Goal: Task Accomplishment & Management: Manage account settings

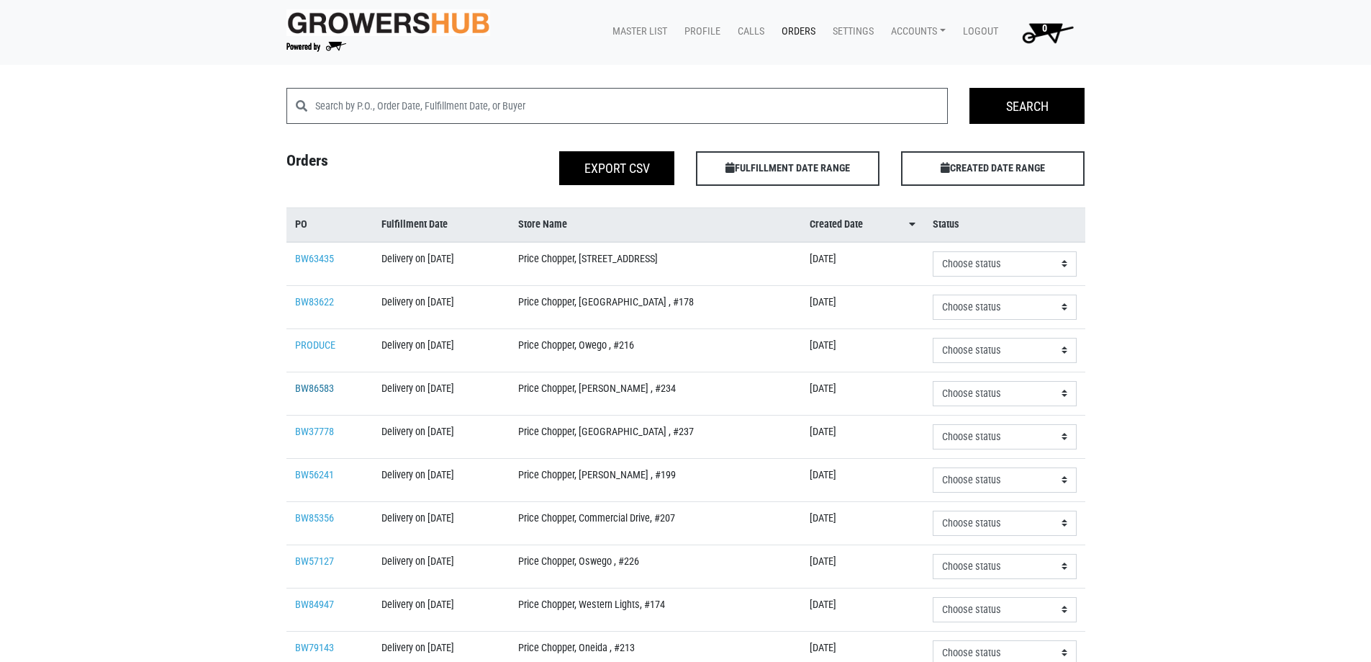
click at [302, 385] on link "BW86583" at bounding box center [314, 388] width 39 height 12
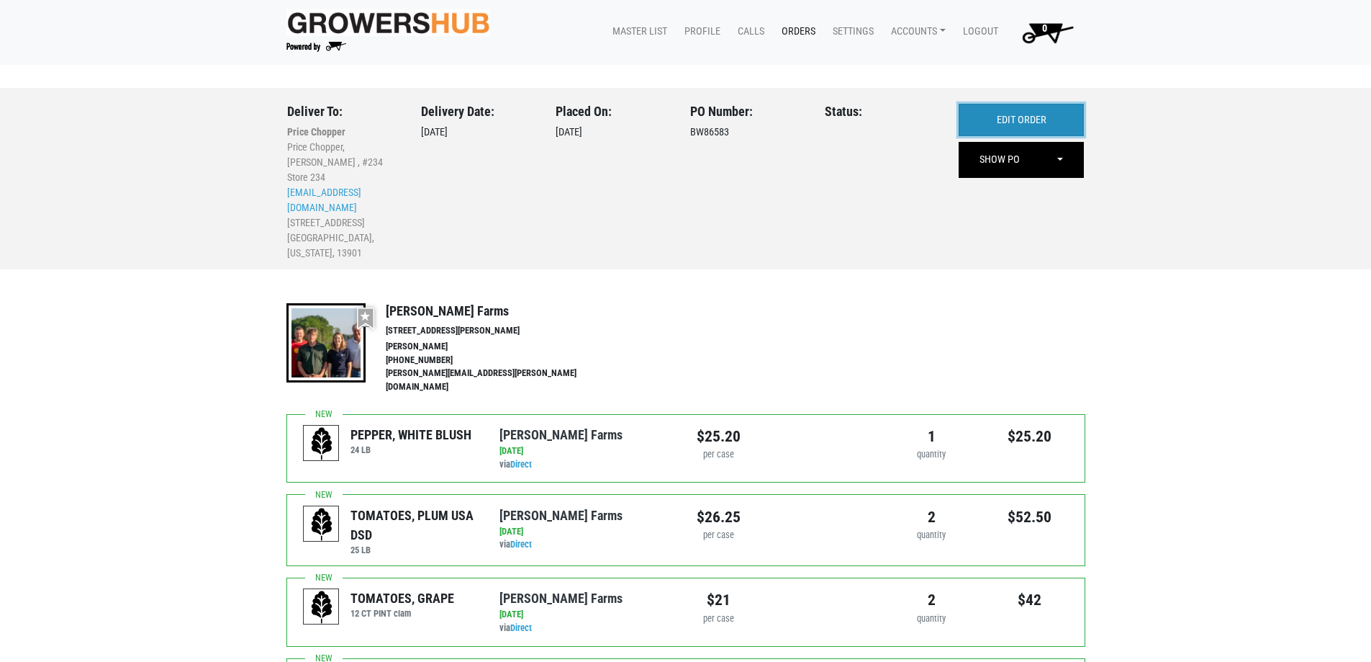
click at [1029, 119] on link "EDIT ORDER" at bounding box center [1021, 120] width 125 height 33
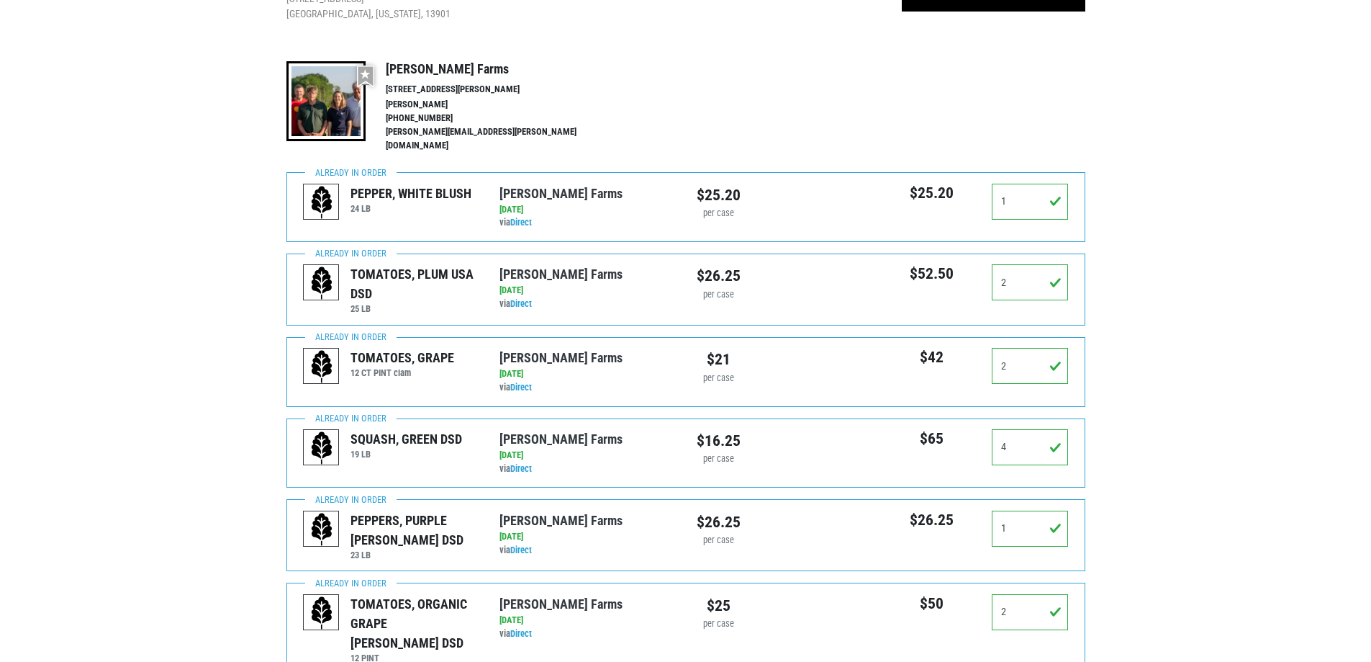
scroll to position [216, 0]
click at [1027, 194] on input "1" at bounding box center [1030, 202] width 77 height 36
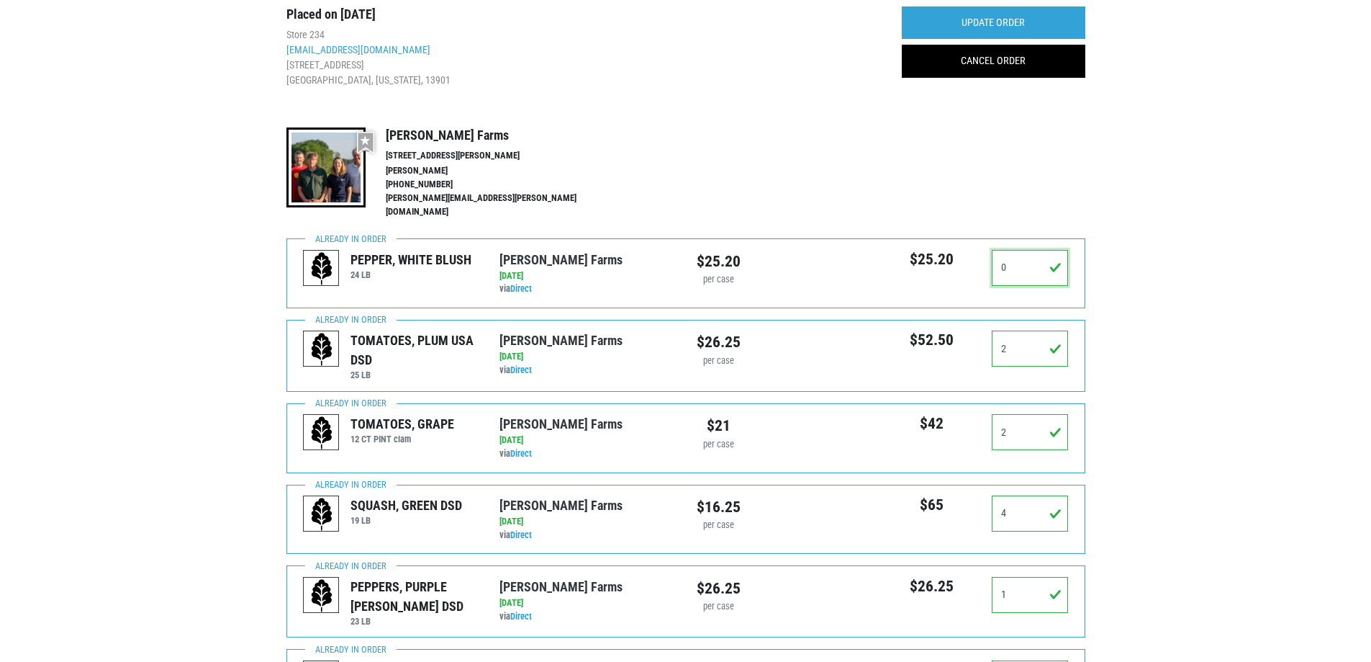
scroll to position [0, 0]
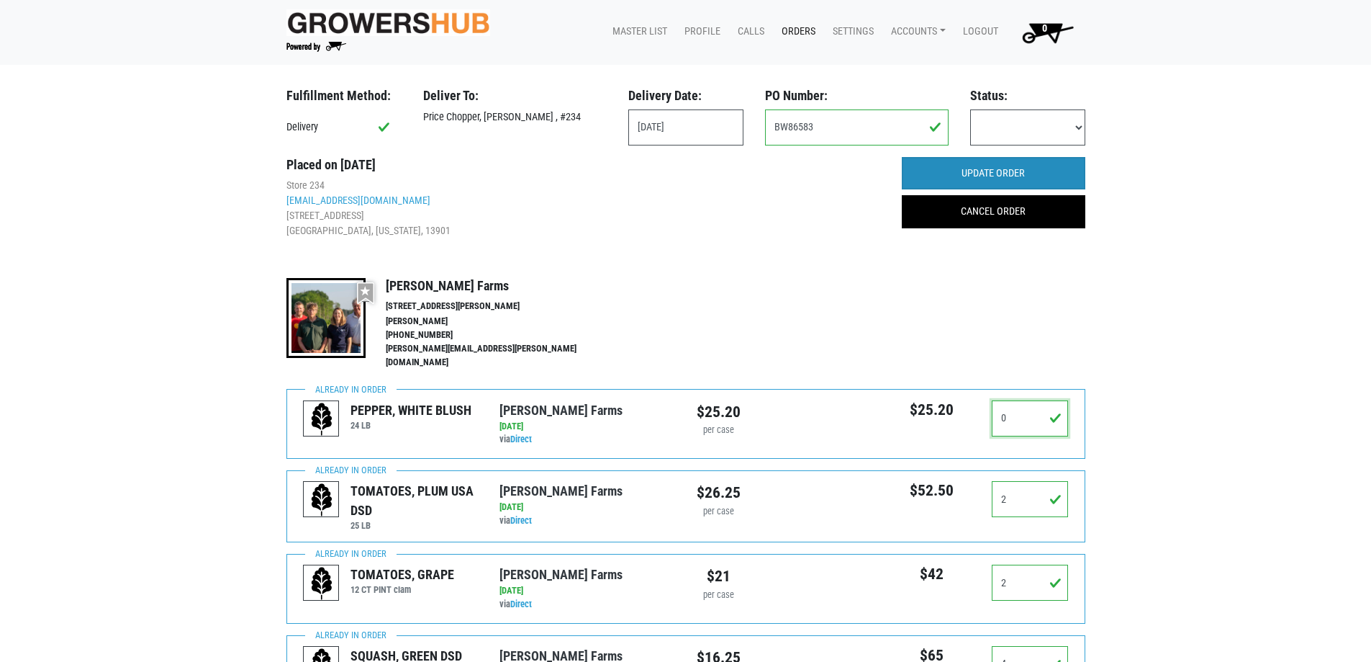
type input "0"
click at [1008, 165] on input "UPDATE ORDER" at bounding box center [994, 173] width 184 height 33
